Goal: Task Accomplishment & Management: Use online tool/utility

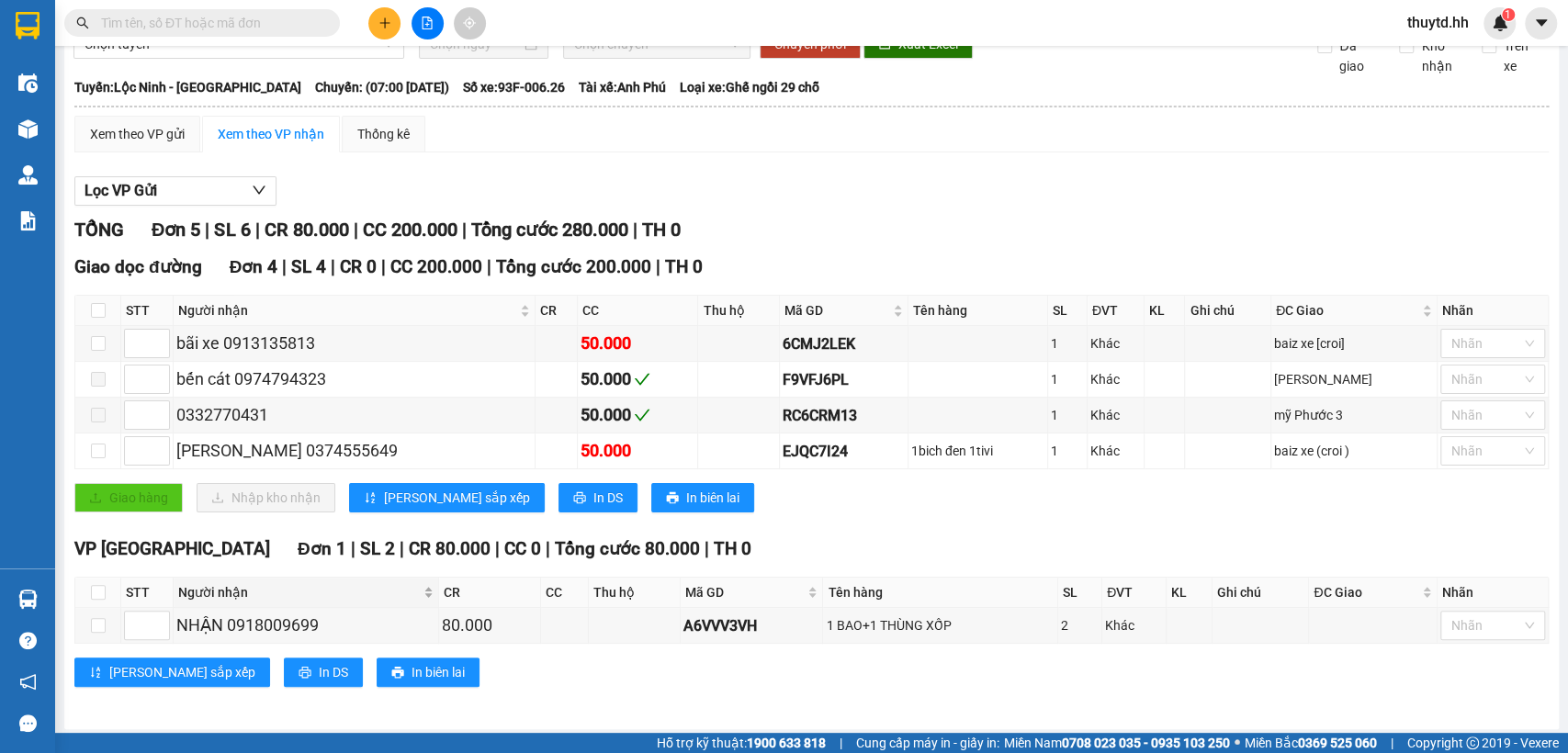
scroll to position [93, 0]
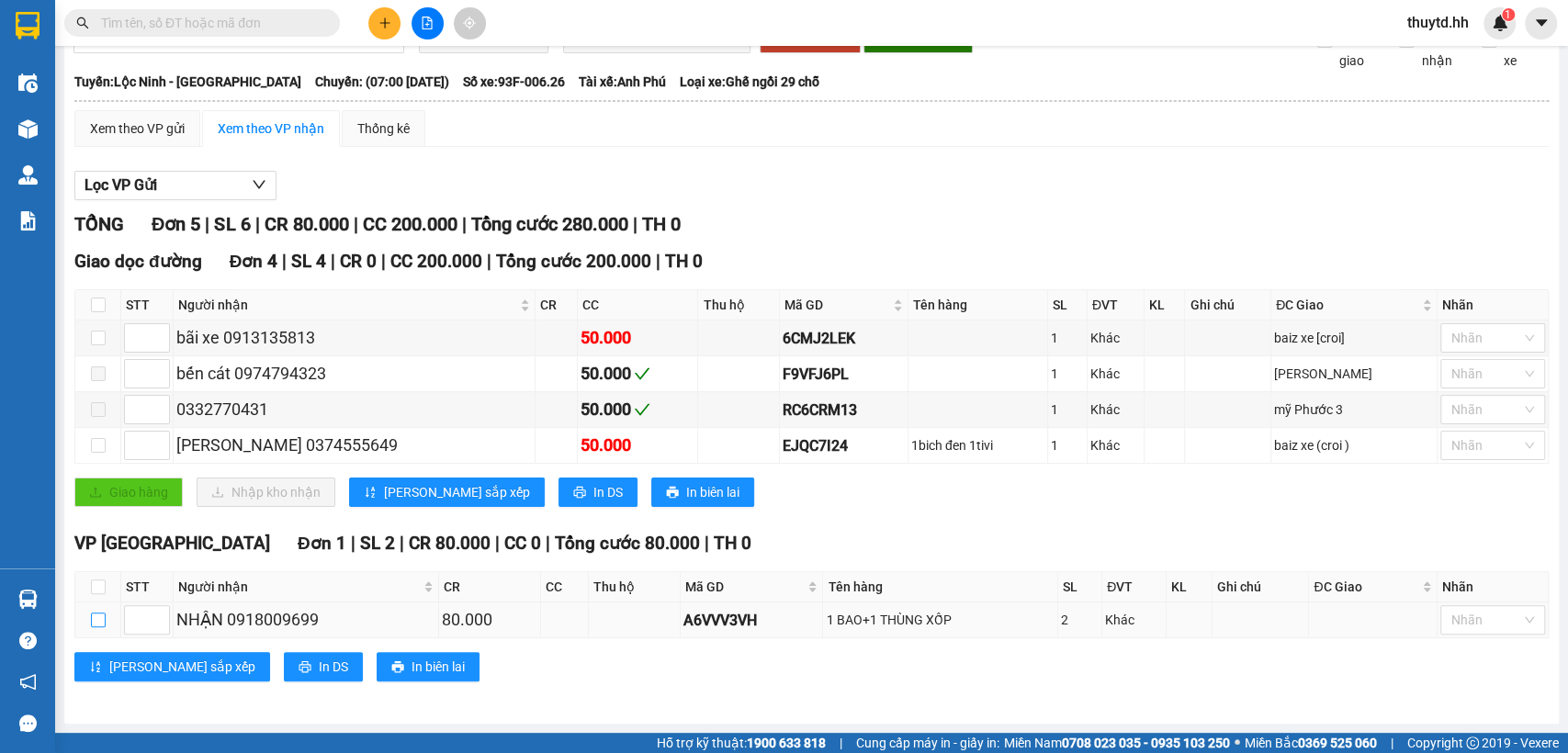
click at [101, 615] on input "checkbox" at bounding box center [98, 620] width 15 height 15
checkbox input "true"
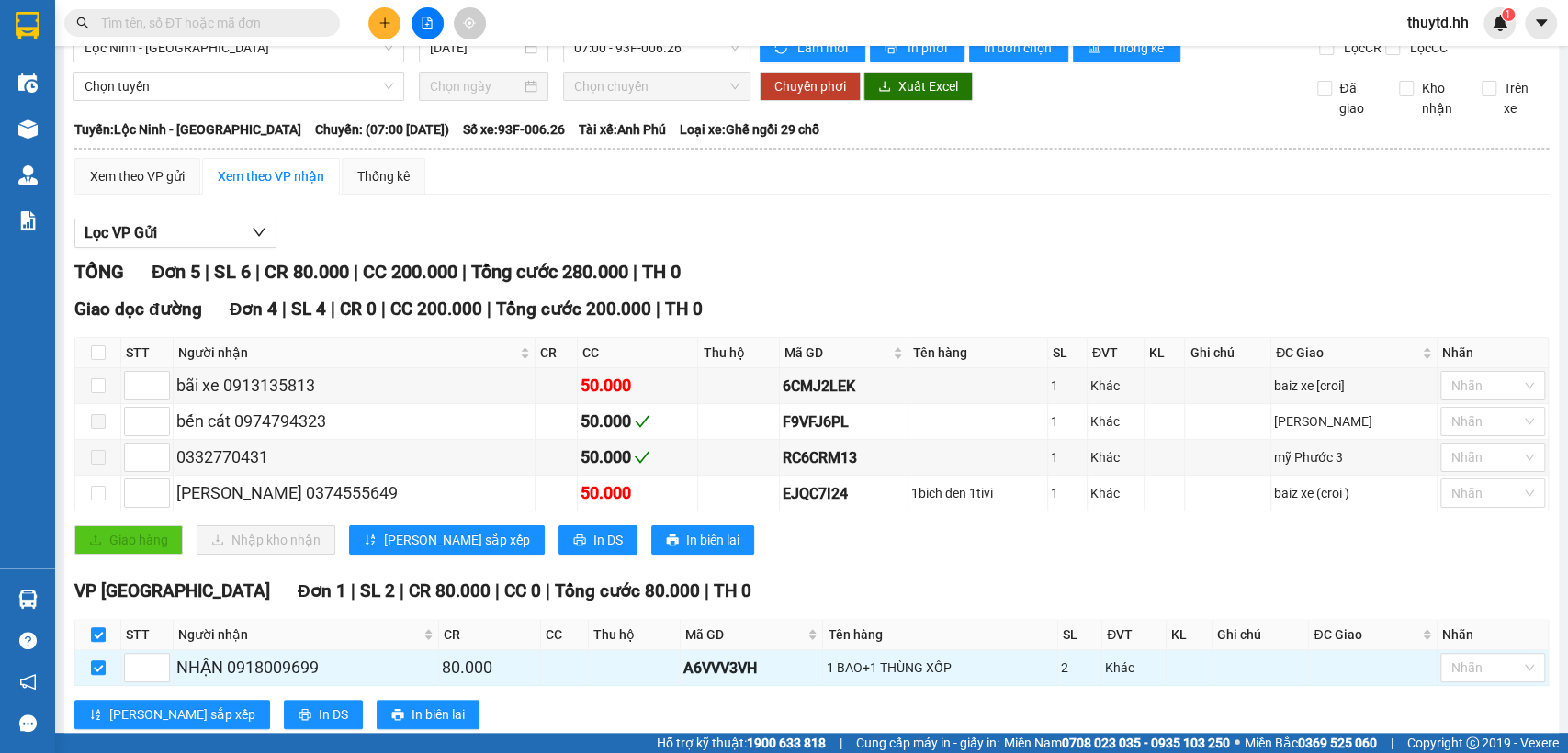
scroll to position [0, 0]
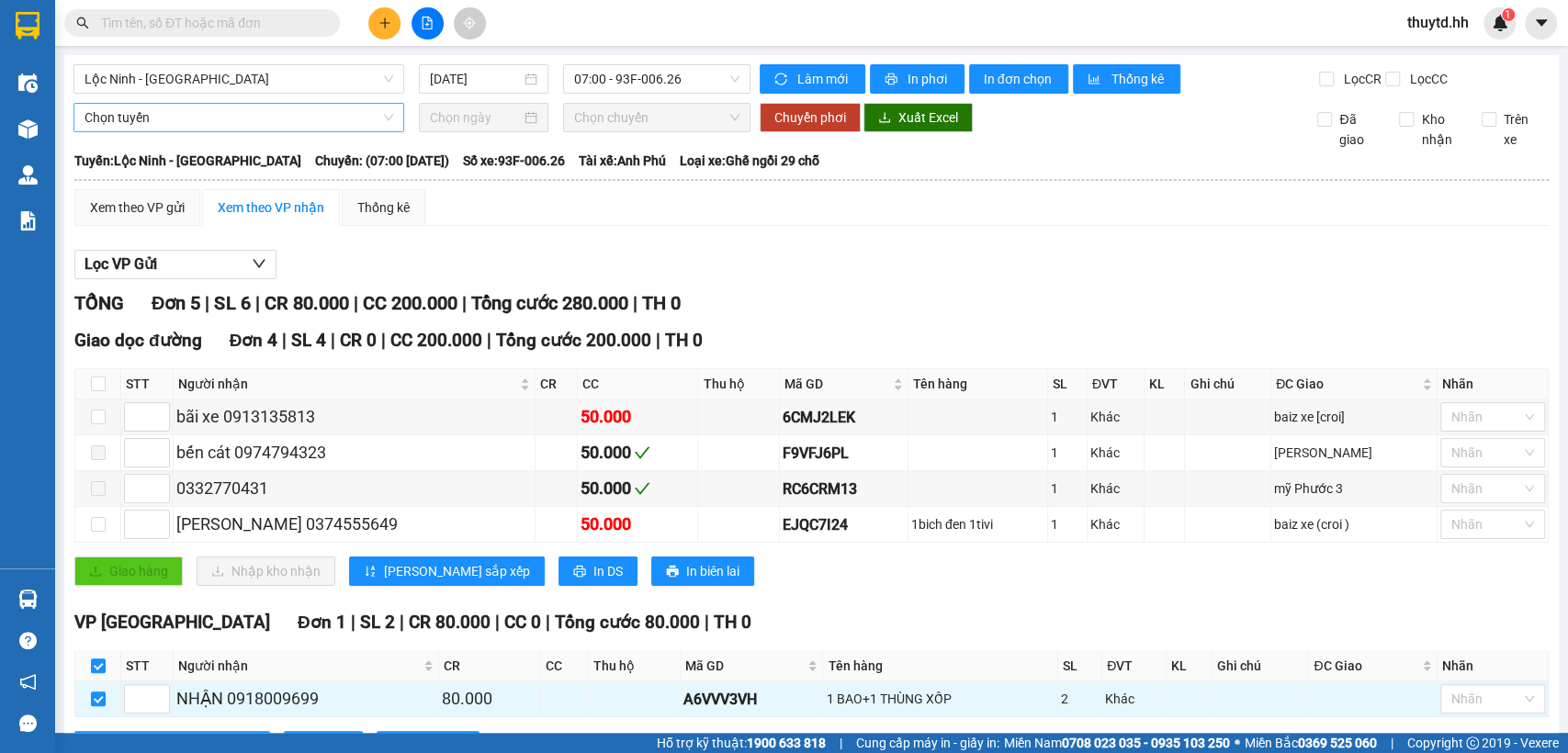
click at [310, 131] on span "Chọn tuyến" at bounding box center [239, 118] width 309 height 28
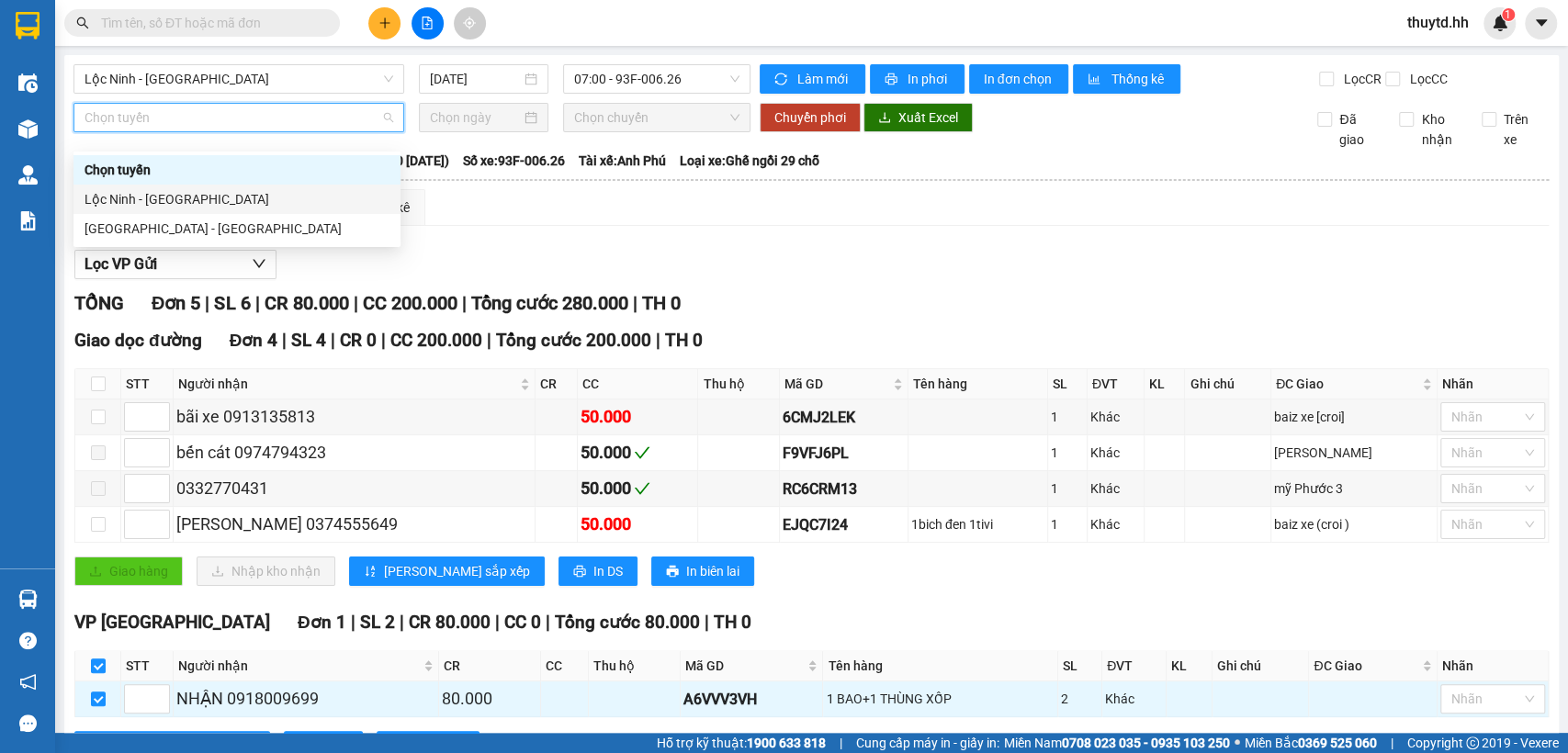
click at [141, 204] on div "Lộc Ninh - [GEOGRAPHIC_DATA]" at bounding box center [237, 199] width 305 height 20
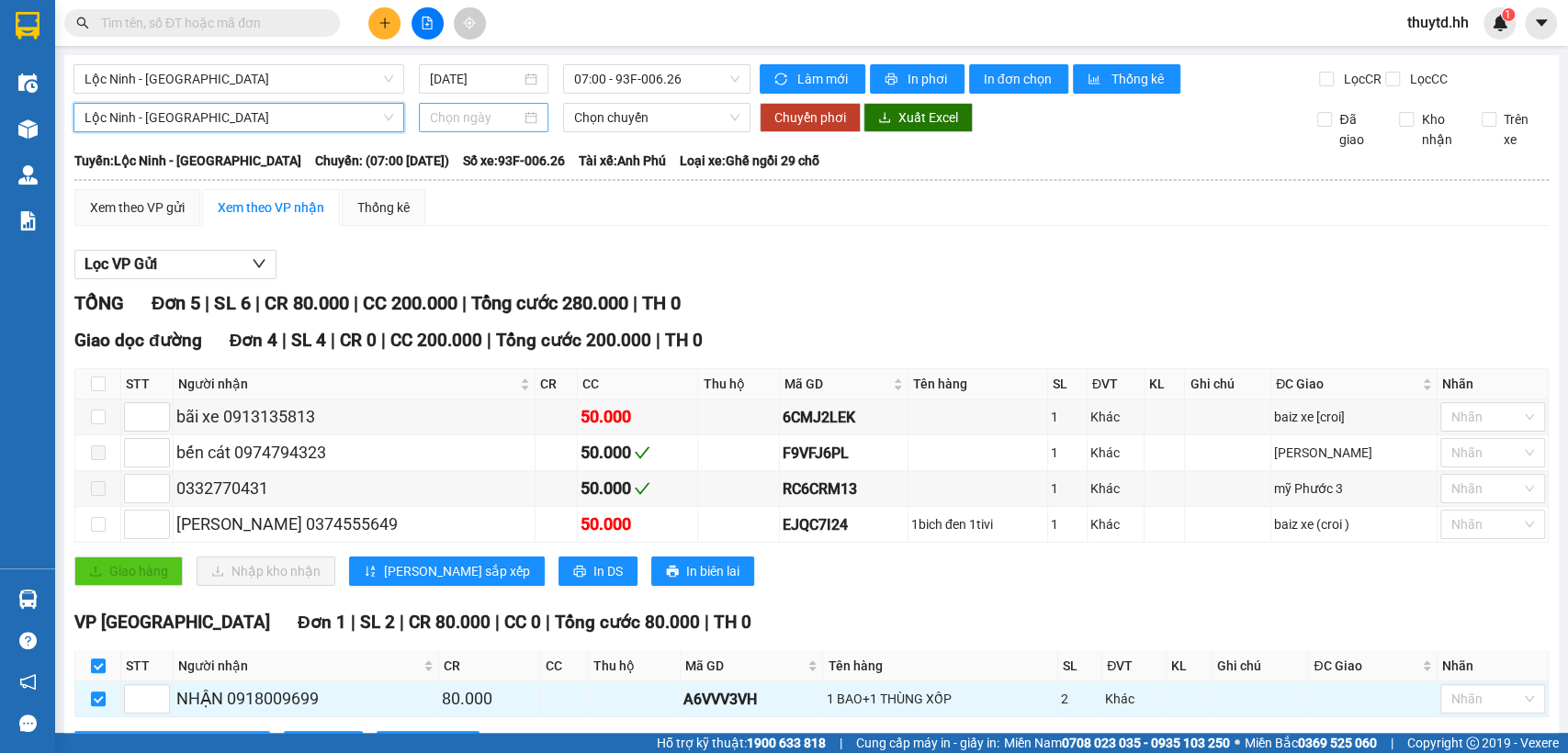
click at [515, 127] on div at bounding box center [483, 118] width 108 height 20
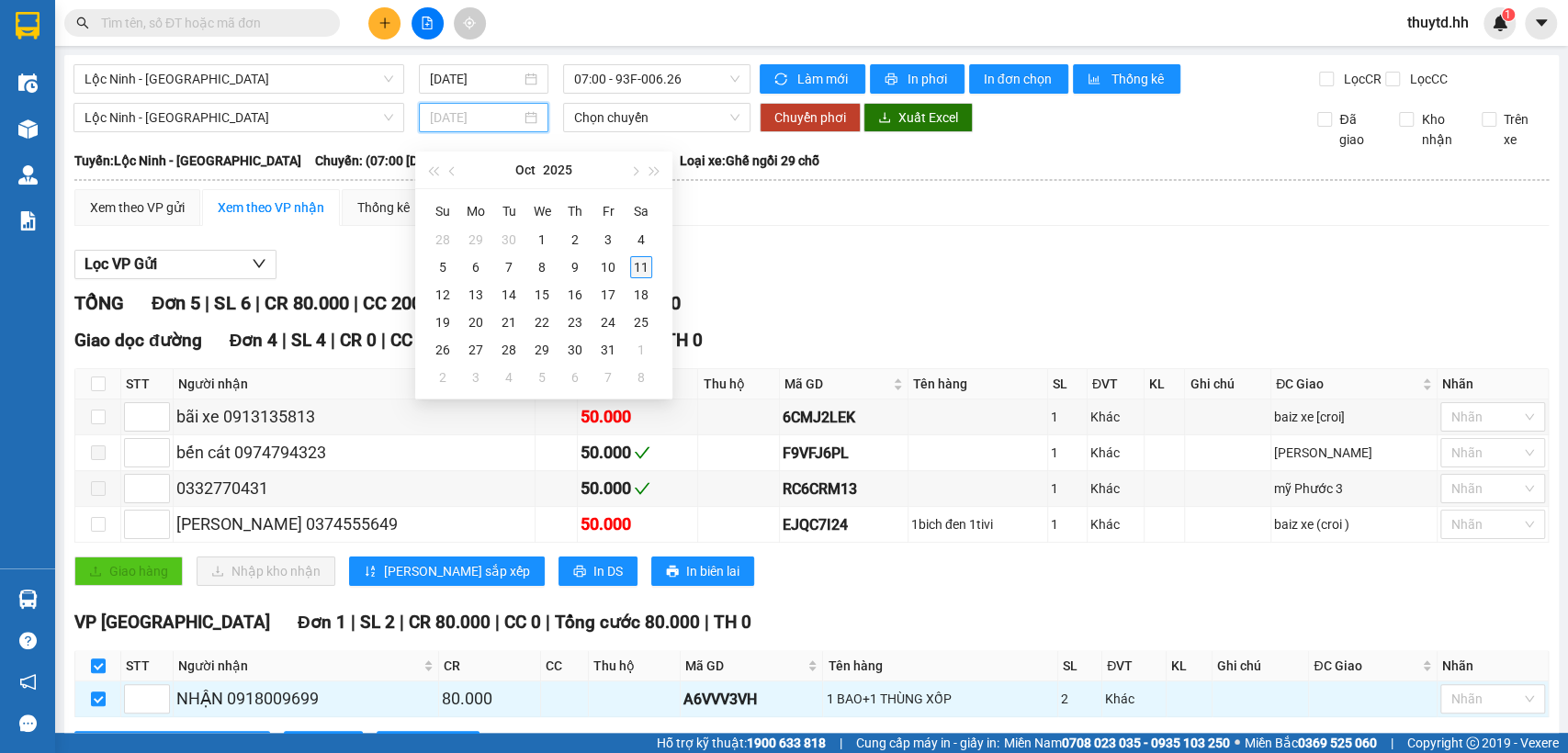
type input "[DATE]"
click at [635, 266] on div "11" at bounding box center [641, 267] width 22 height 22
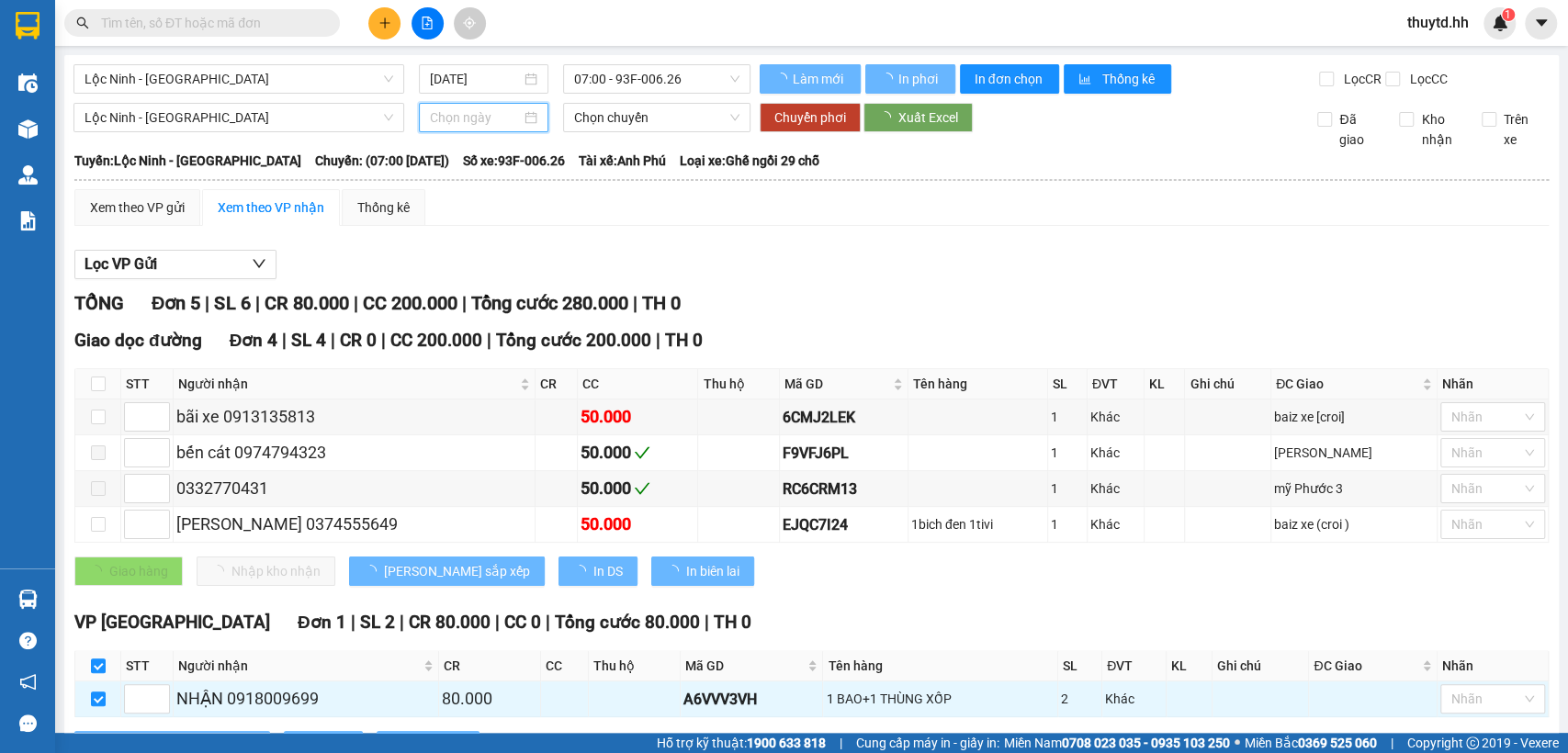
type input "[DATE]"
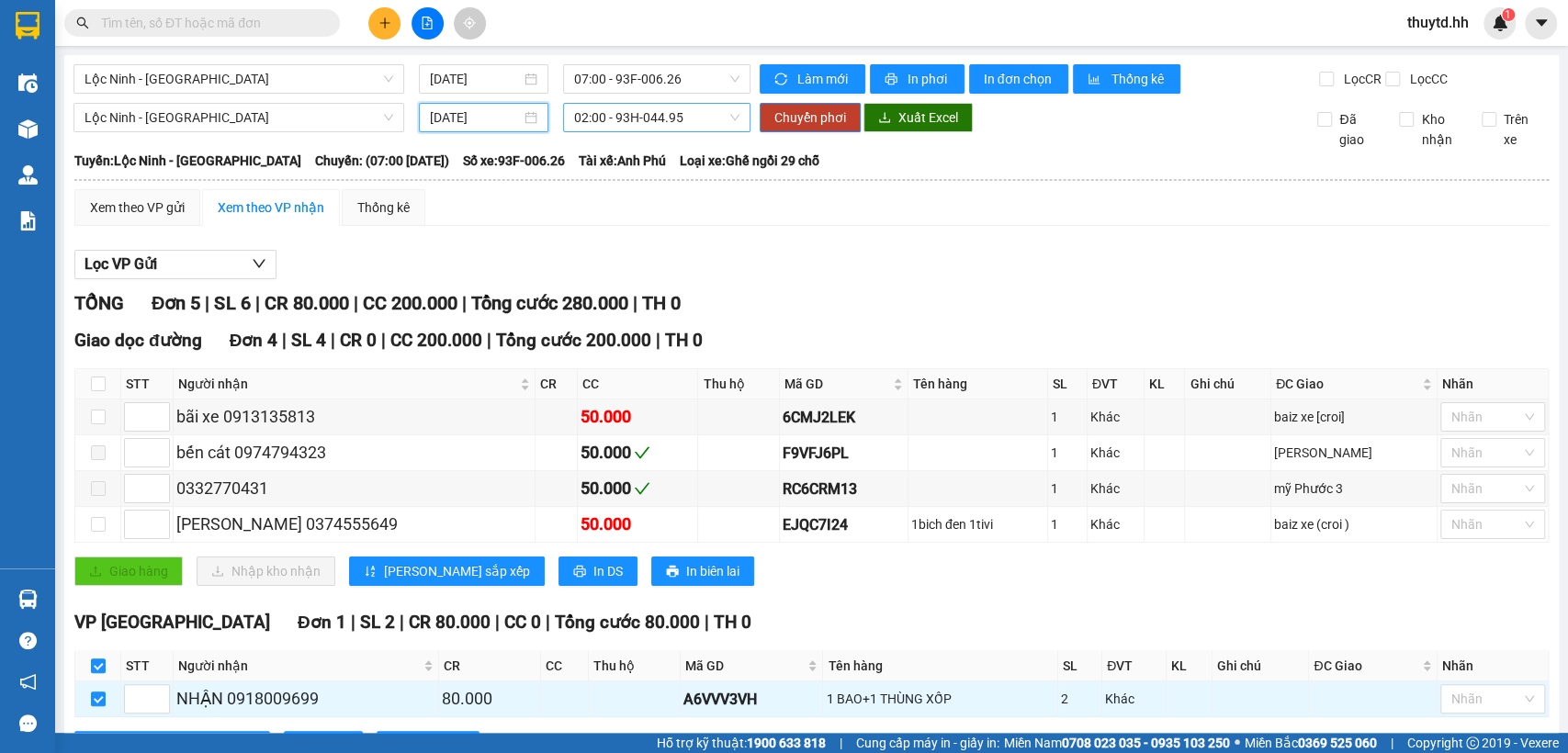
click at [672, 128] on span "02:00 - 93H-044.95" at bounding box center [655, 118] width 164 height 28
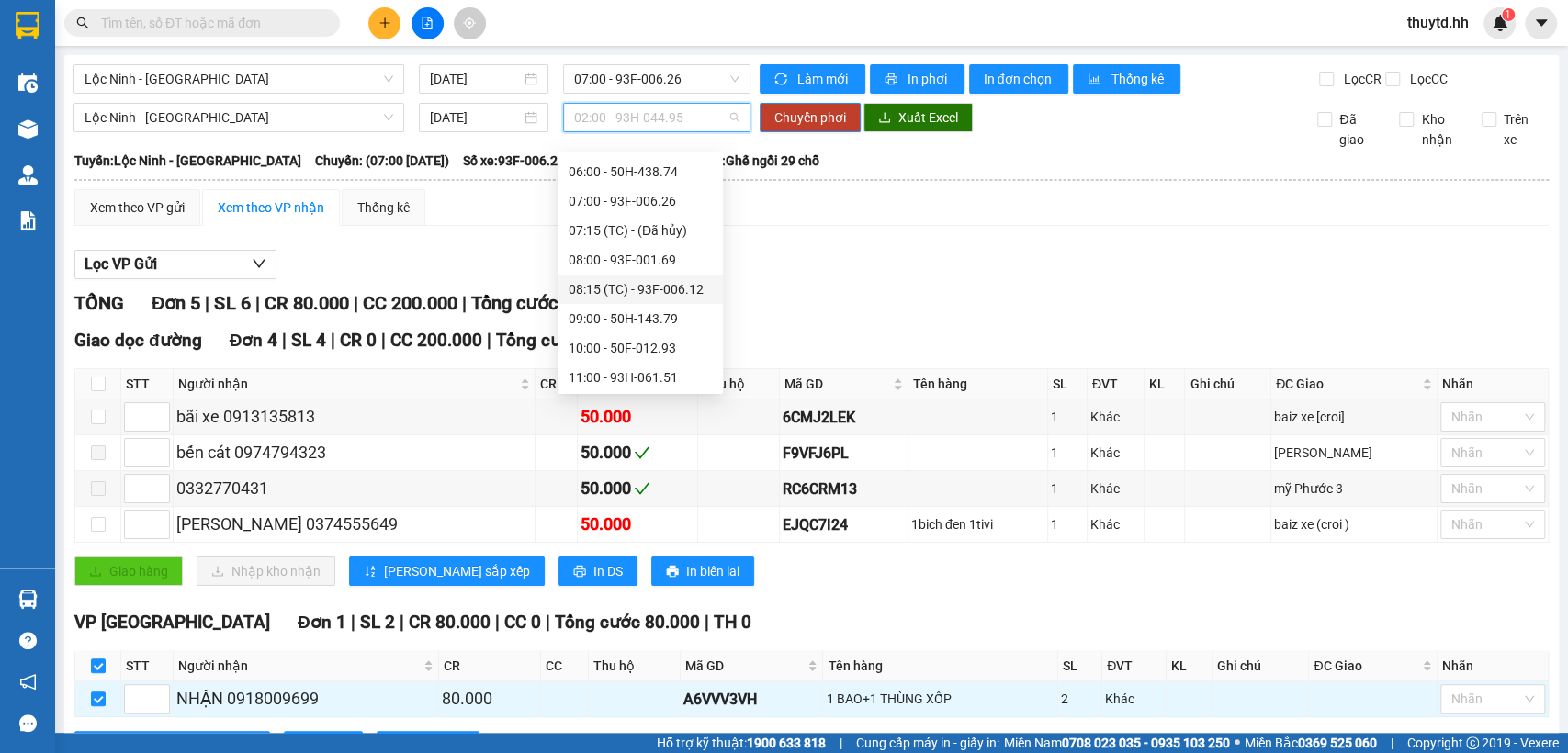
scroll to position [204, 0]
click at [595, 288] on div "09:00 - 50H-143.79" at bounding box center [641, 289] width 143 height 20
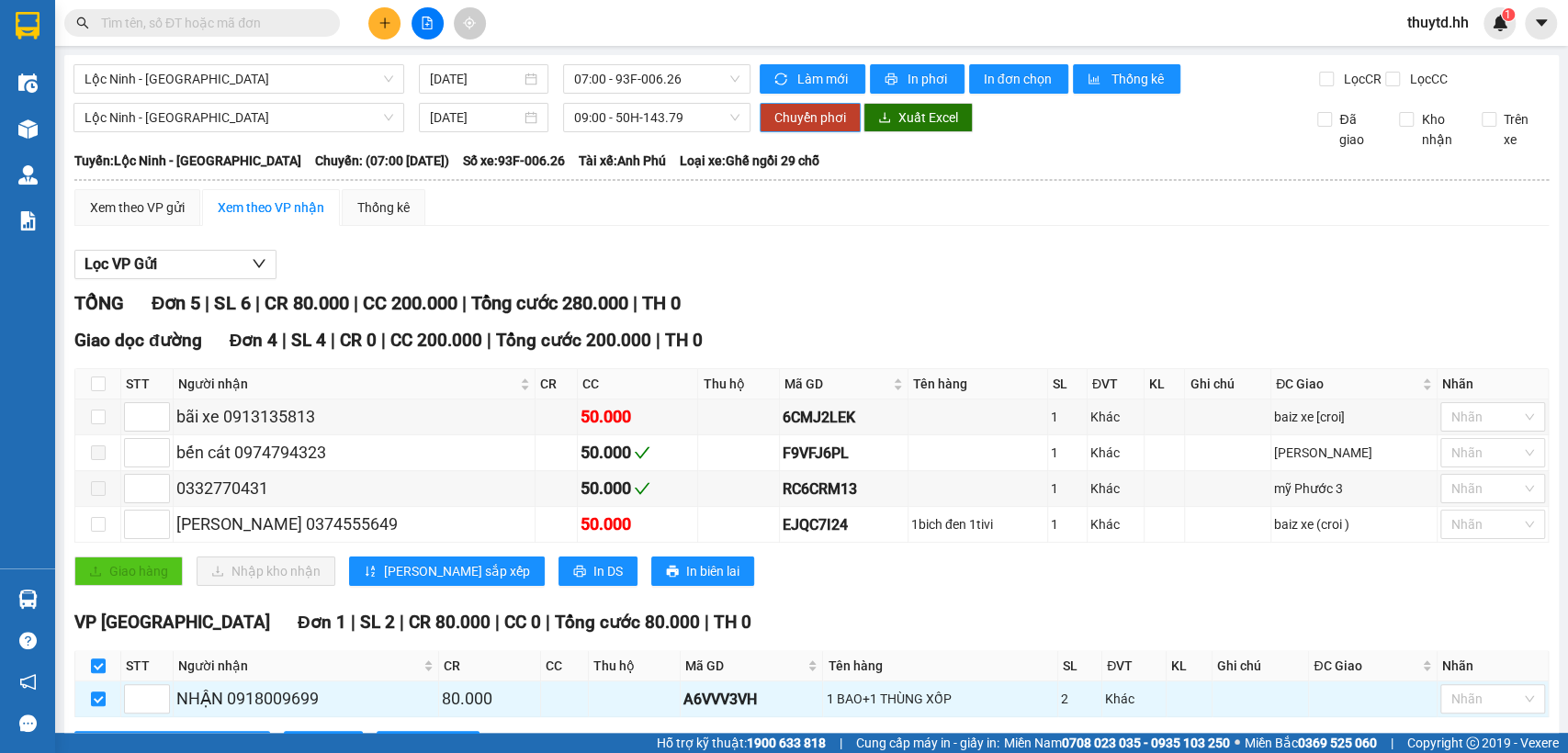
click at [822, 127] on span "Chuyển phơi" at bounding box center [810, 118] width 72 height 20
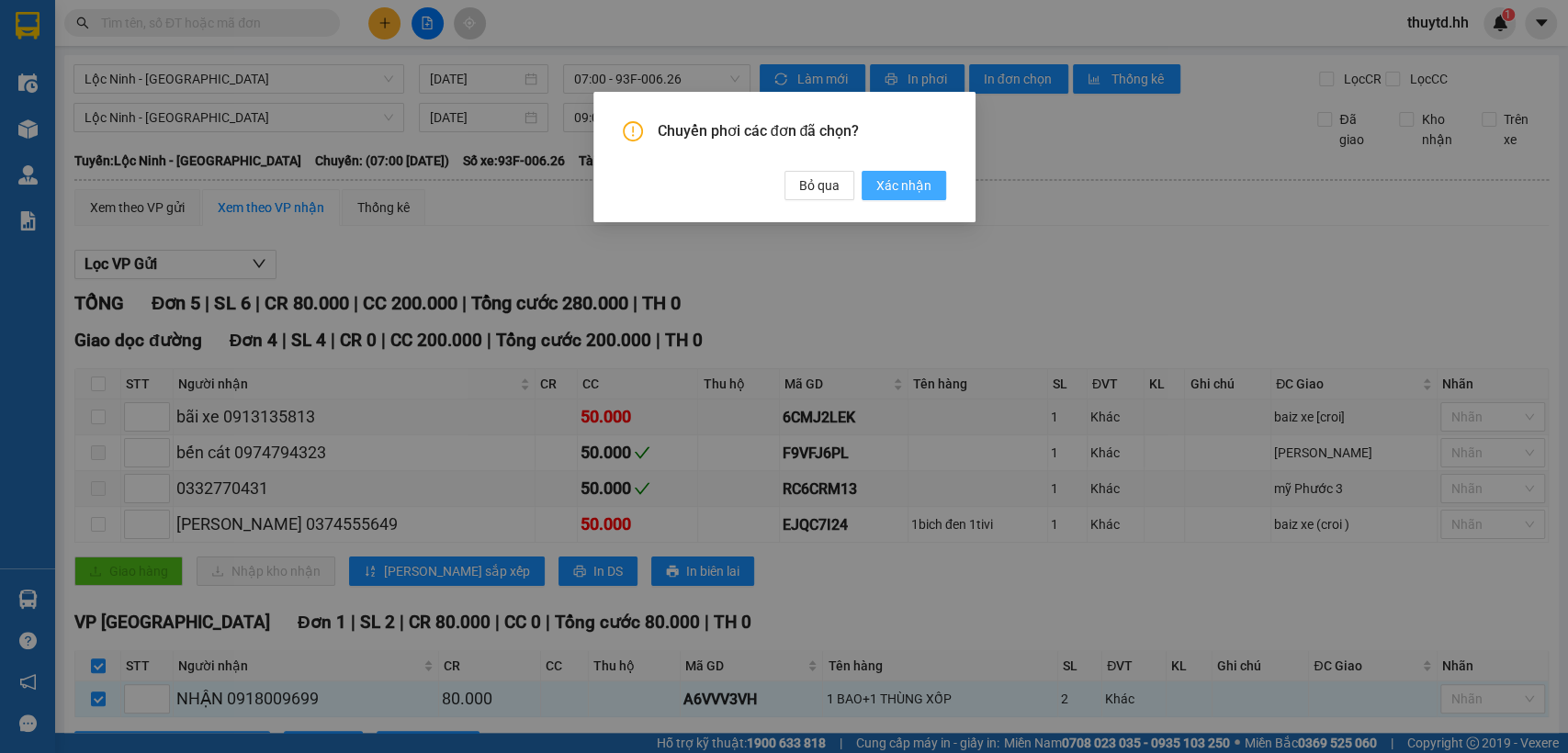
click at [900, 191] on span "Xác nhận" at bounding box center [903, 185] width 55 height 20
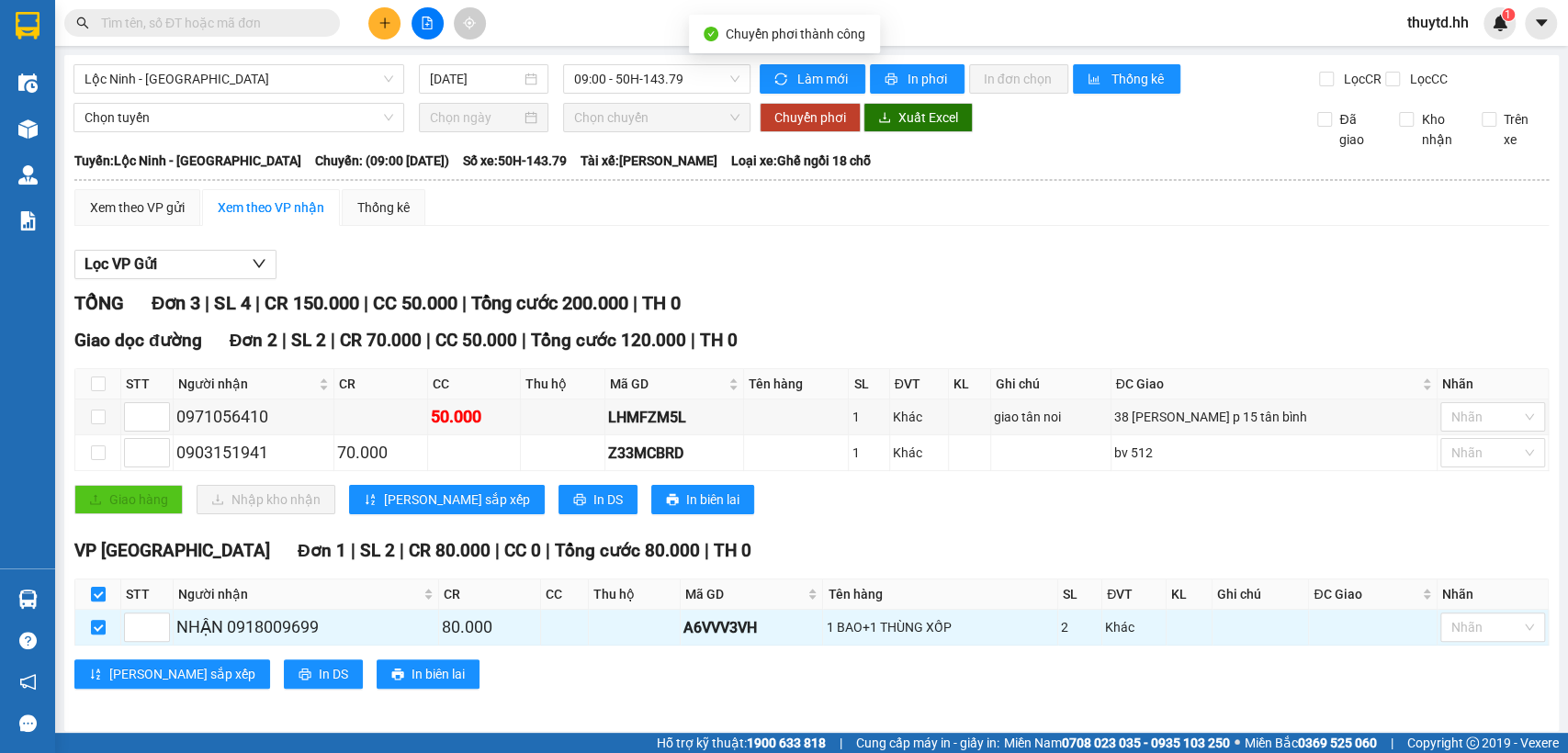
checkbox input "false"
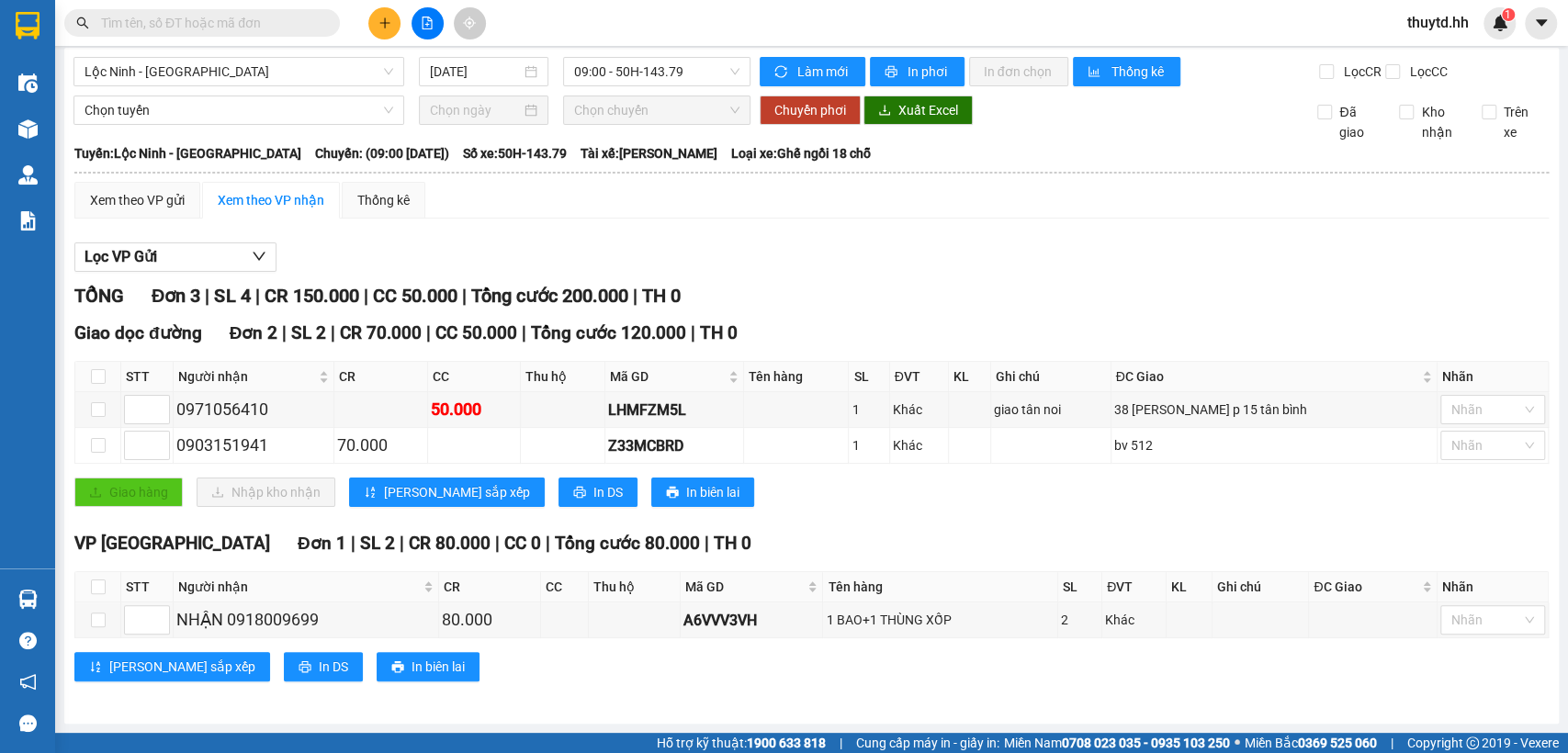
scroll to position [22, 0]
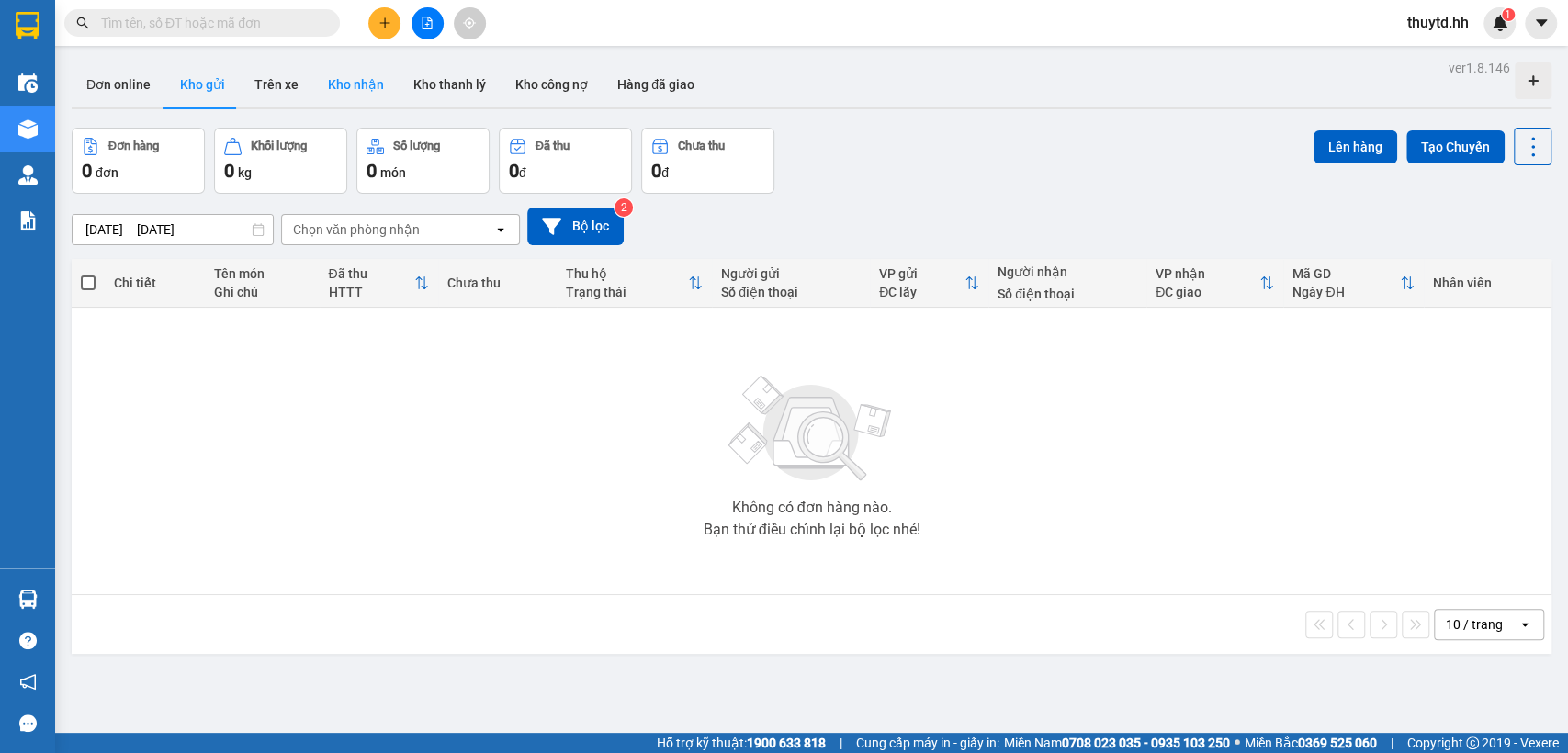
click at [354, 90] on button "Kho nhận" at bounding box center [356, 85] width 86 height 44
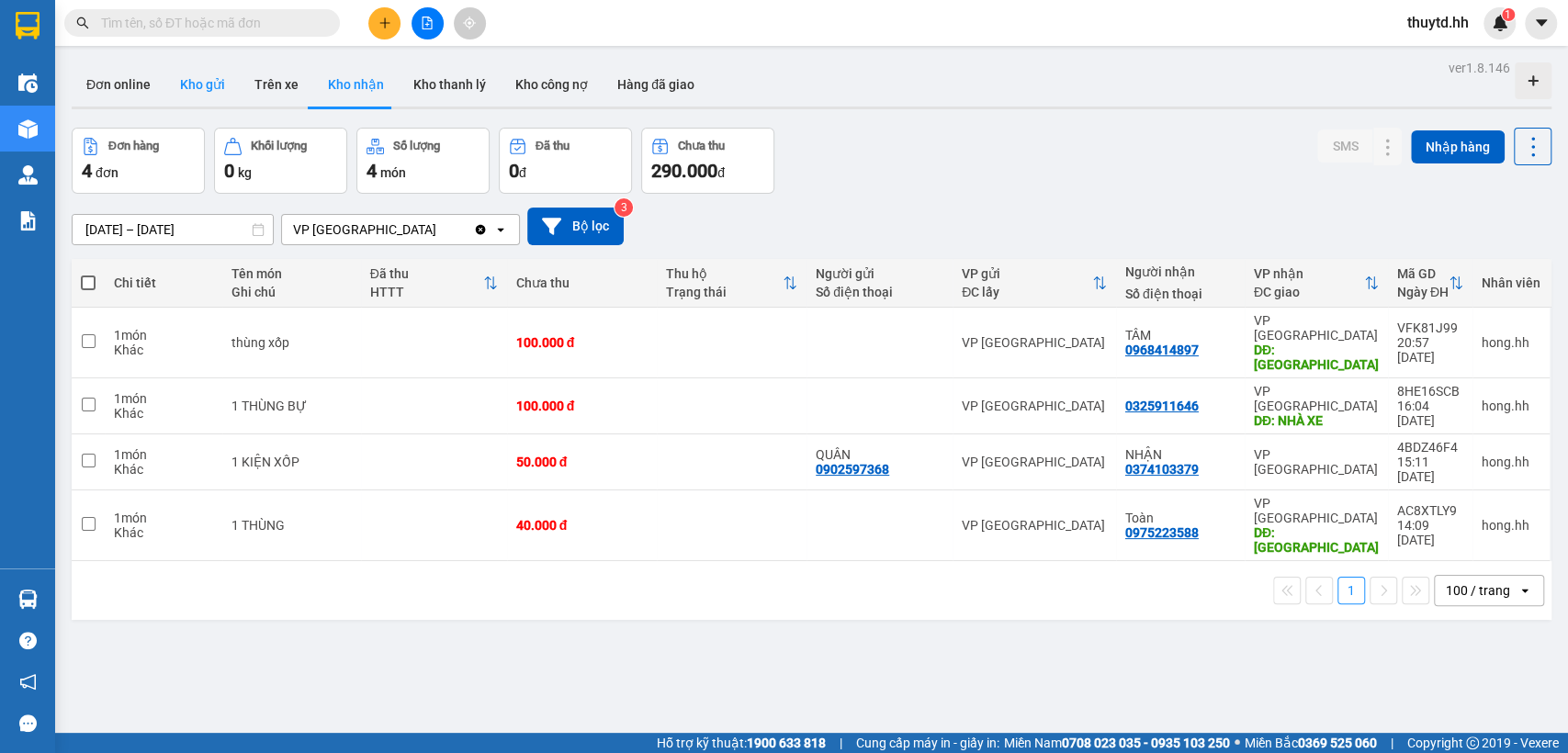
click at [213, 86] on button "Kho gửi" at bounding box center [202, 85] width 75 height 44
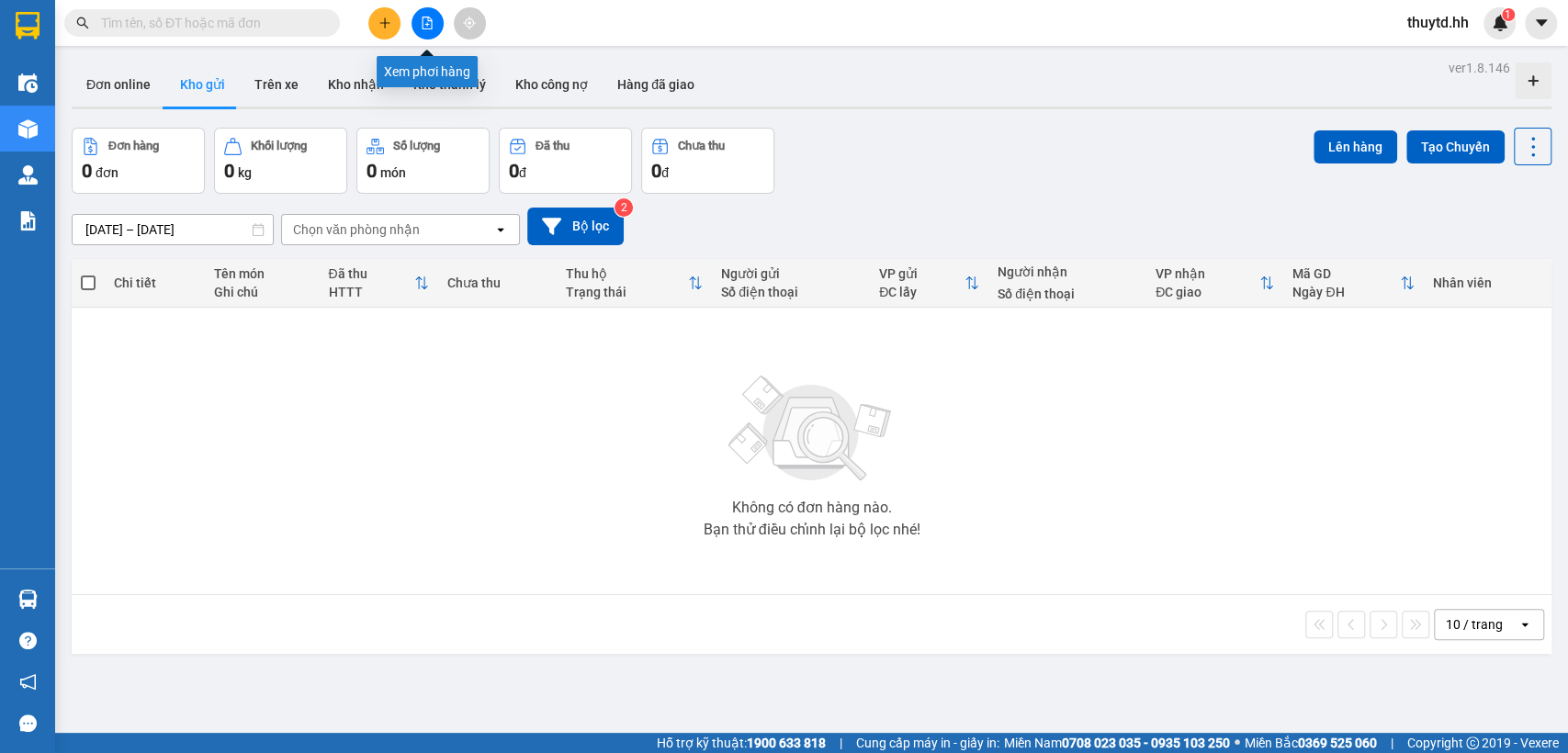
click at [429, 15] on button at bounding box center [427, 23] width 32 height 32
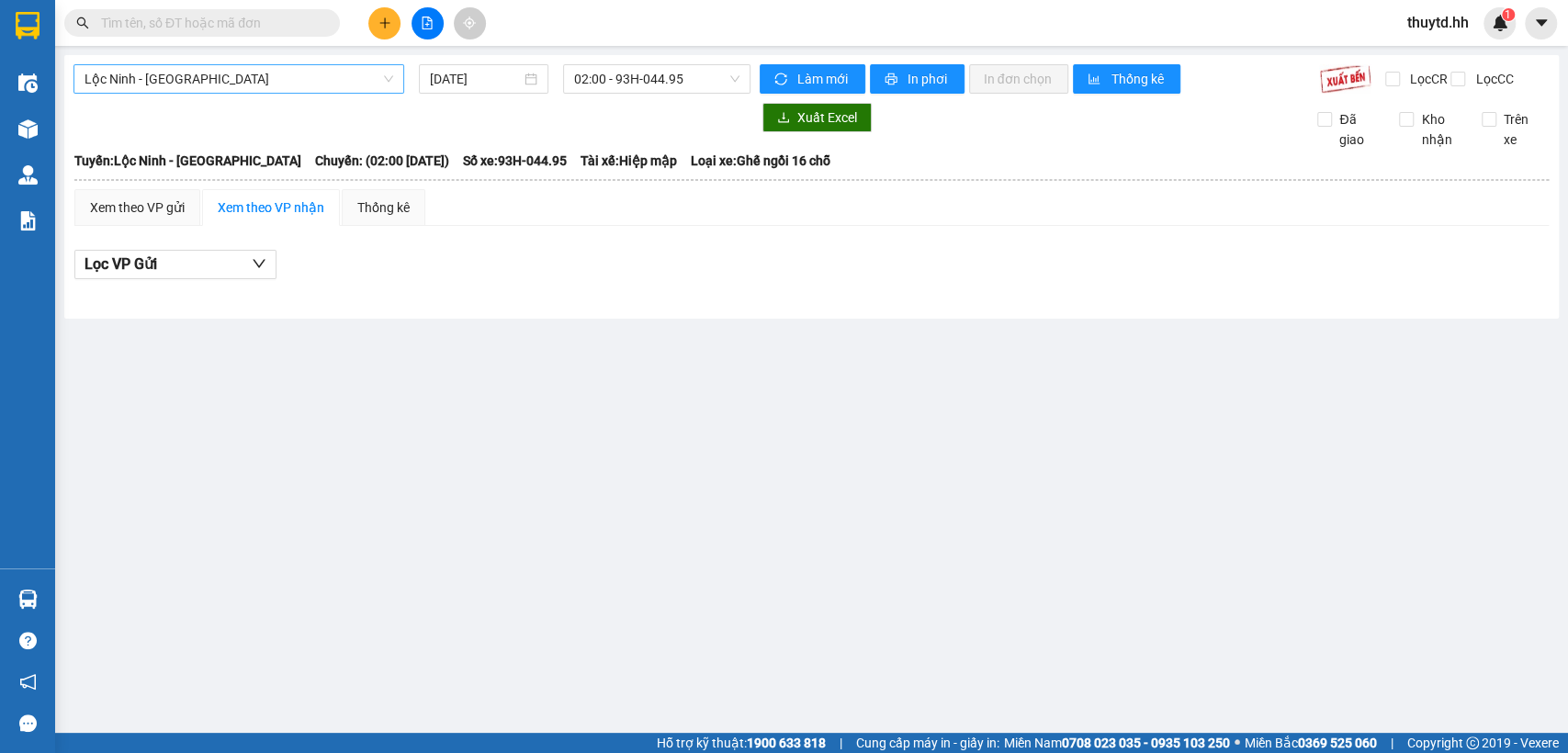
click at [264, 81] on span "Lộc Ninh - [GEOGRAPHIC_DATA]" at bounding box center [239, 79] width 309 height 28
click at [425, 31] on button at bounding box center [427, 23] width 32 height 32
click at [424, 32] on button at bounding box center [427, 23] width 32 height 32
click at [428, 25] on icon "file-add" at bounding box center [426, 23] width 13 height 13
drag, startPoint x: 0, startPoint y: 34, endPoint x: 558, endPoint y: 27, distance: 558.0
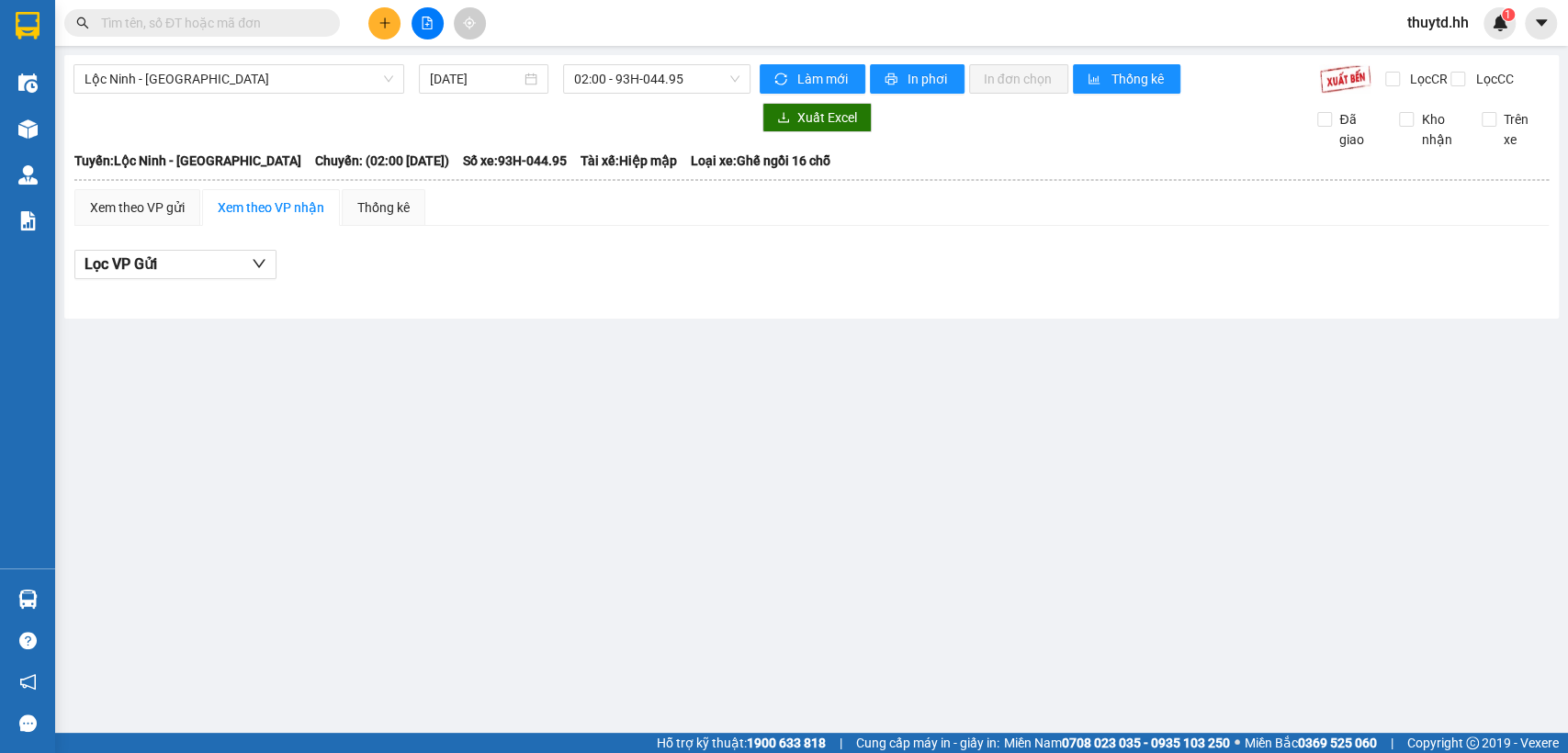
click at [558, 26] on div "Kết quả tìm kiếm ( 0 ) Bộ lọc No Data thuytd.hh 1" at bounding box center [784, 23] width 1568 height 46
